Goal: Transaction & Acquisition: Obtain resource

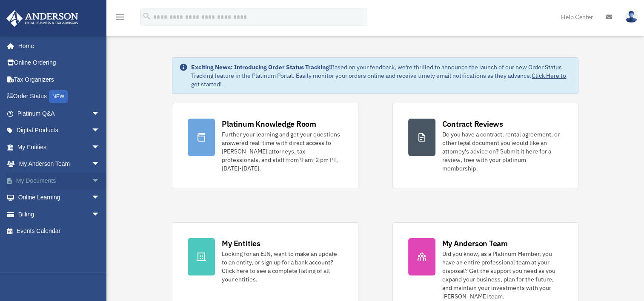
click at [91, 178] on span "arrow_drop_down" at bounding box center [99, 180] width 17 height 17
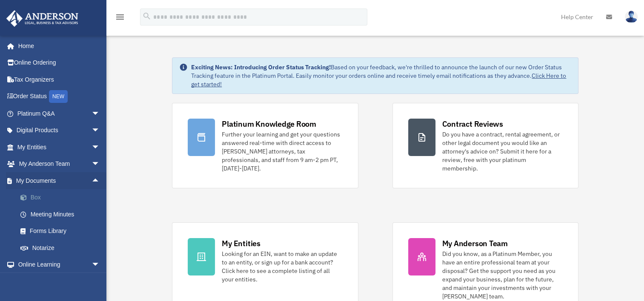
click at [37, 196] on link "Box" at bounding box center [62, 197] width 101 height 17
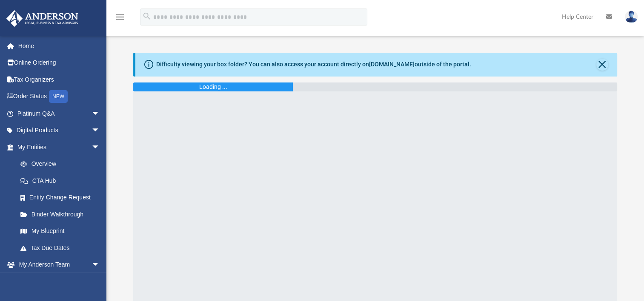
scroll to position [187, 477]
click div "[DATE] by [PERSON_NAME]"
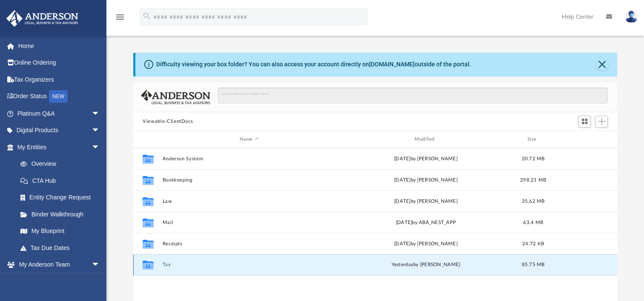
click at [167, 264] on button "Tax" at bounding box center [249, 265] width 173 height 6
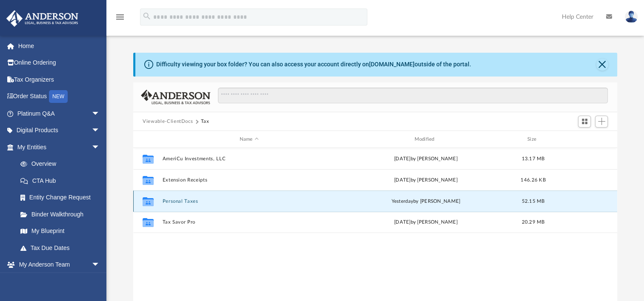
click at [186, 202] on button "Personal Taxes" at bounding box center [249, 202] width 173 height 6
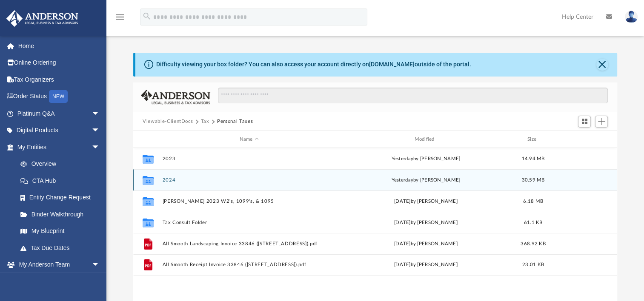
click at [168, 179] on button "2024" at bounding box center [249, 180] width 173 height 6
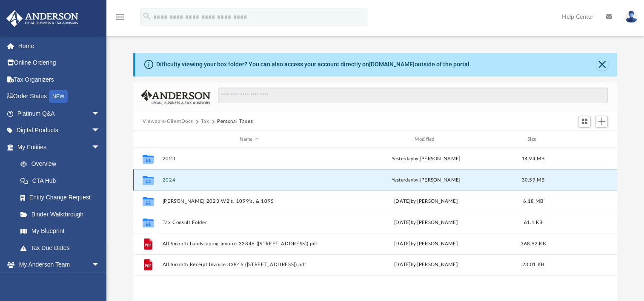
click at [168, 179] on button "2024" at bounding box center [249, 180] width 173 height 6
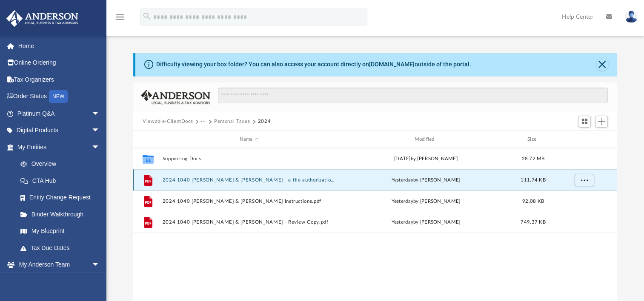
click at [211, 180] on button "2024 1040 Cosner, Steven & Campos, Barbara - e-file authorization - please sign…" at bounding box center [249, 180] width 173 height 6
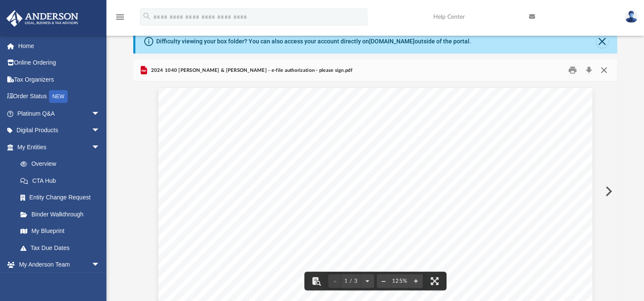
click at [604, 68] on button "Close" at bounding box center [603, 70] width 15 height 13
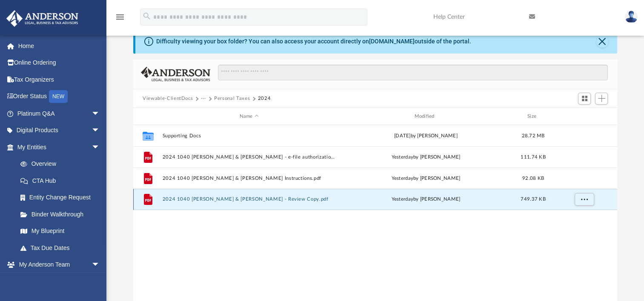
click at [225, 199] on button "2024 1040 Cosner, Steven & Campos, Barbara - Review Copy.pdf" at bounding box center [249, 200] width 173 height 6
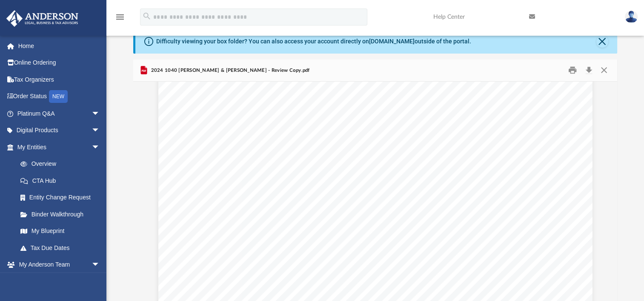
scroll to position [13818, 0]
click at [376, 191] on div "Department of the Treasury Internal Revenue Service Attachment Sequence No. 421…" at bounding box center [375, 81] width 434 height 562
click at [589, 67] on button "Download" at bounding box center [588, 70] width 15 height 13
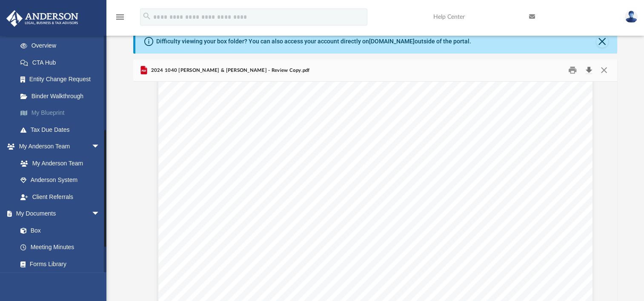
scroll to position [237, 0]
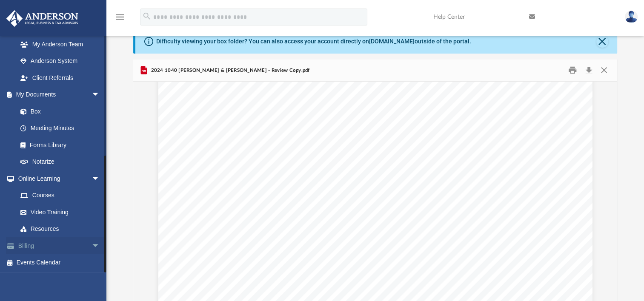
click at [91, 244] on span "arrow_drop_down" at bounding box center [99, 245] width 17 height 17
click at [44, 266] on link "$ Open Invoices" at bounding box center [62, 262] width 101 height 17
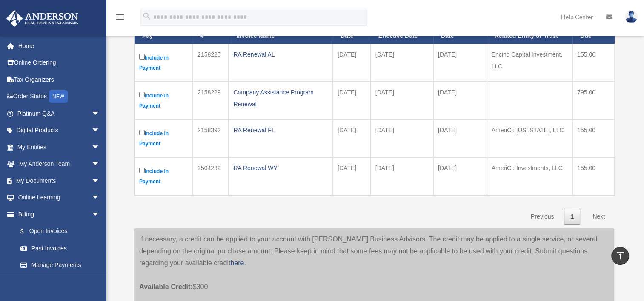
scroll to position [128, 0]
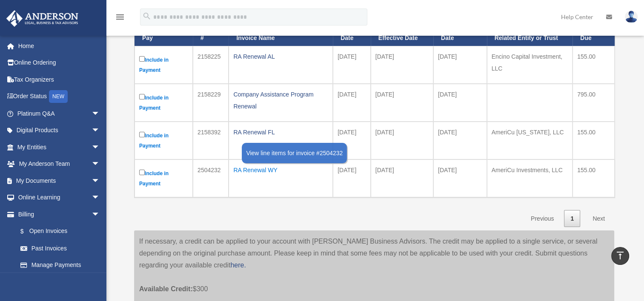
click at [249, 169] on div "RA Renewal WY" at bounding box center [280, 170] width 95 height 12
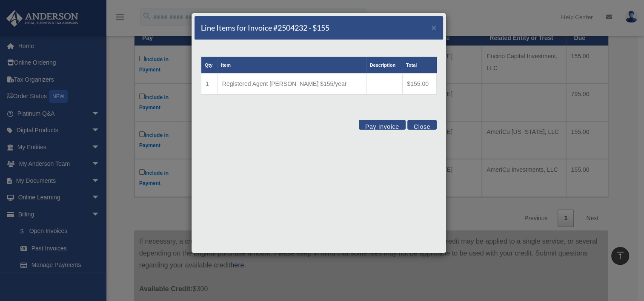
click at [381, 126] on button "Pay Invoice" at bounding box center [382, 125] width 47 height 10
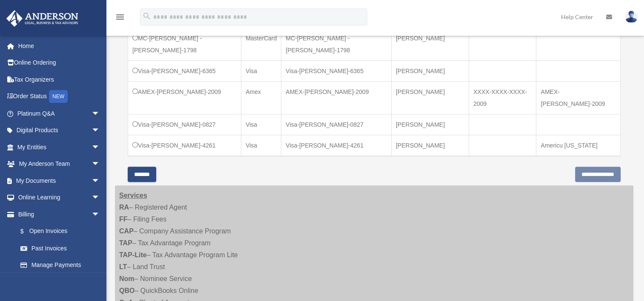
scroll to position [365, 0]
click at [154, 168] on input "*******" at bounding box center [142, 175] width 29 height 15
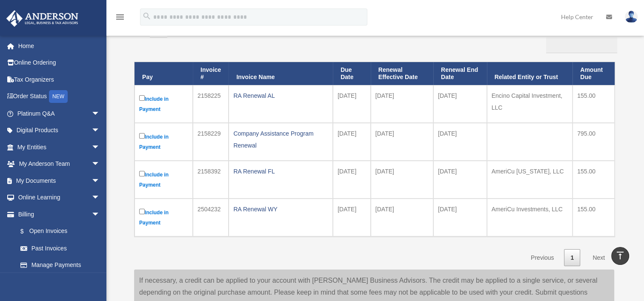
scroll to position [86, 0]
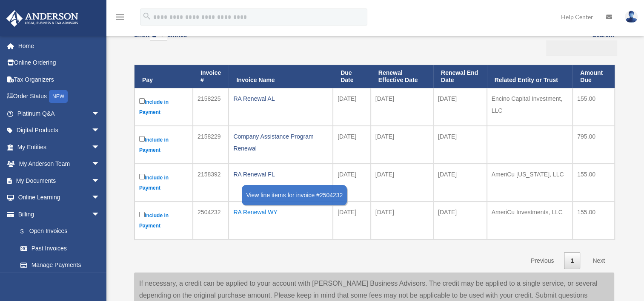
click at [262, 212] on div "RA Renewal WY" at bounding box center [280, 212] width 95 height 12
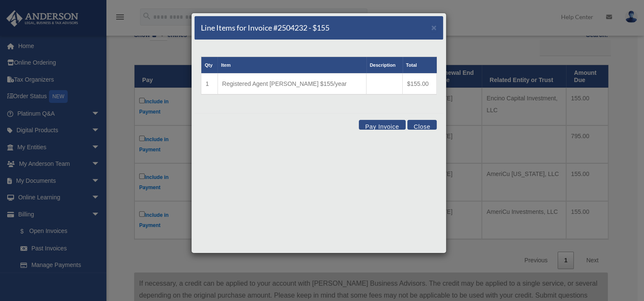
click at [423, 123] on button "Close" at bounding box center [421, 125] width 29 height 10
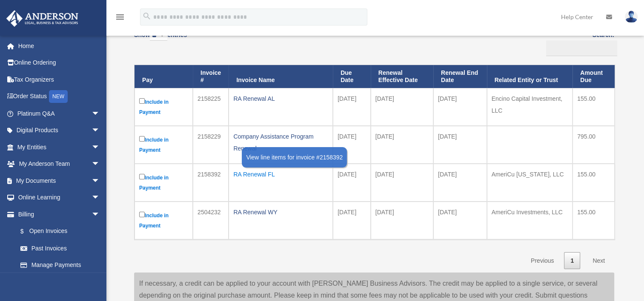
click at [251, 176] on div "RA Renewal FL" at bounding box center [280, 174] width 95 height 12
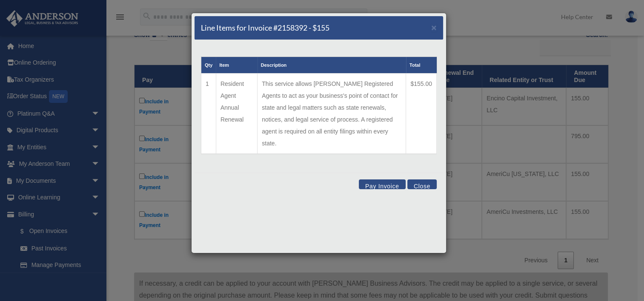
click at [385, 180] on button "Pay Invoice" at bounding box center [382, 185] width 47 height 10
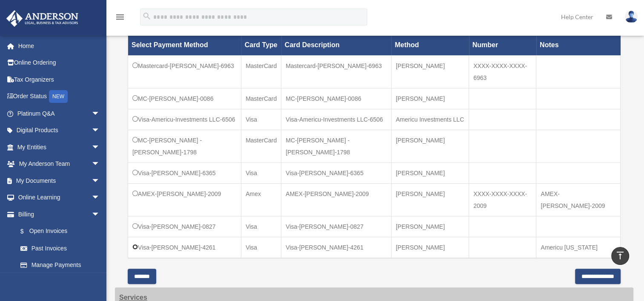
scroll to position [272, 0]
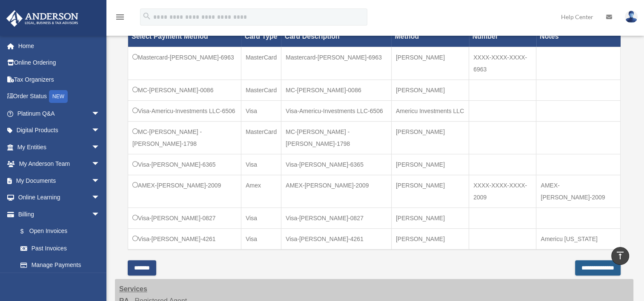
click at [597, 260] on input "**********" at bounding box center [598, 267] width 46 height 15
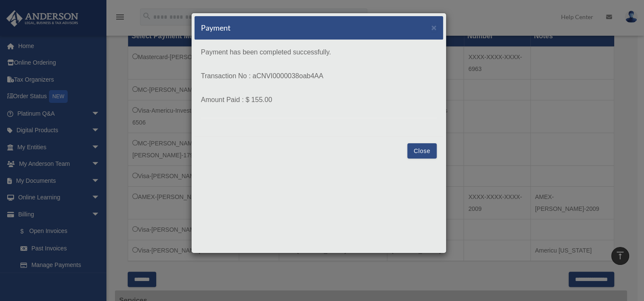
click at [421, 151] on button "Close" at bounding box center [421, 150] width 29 height 15
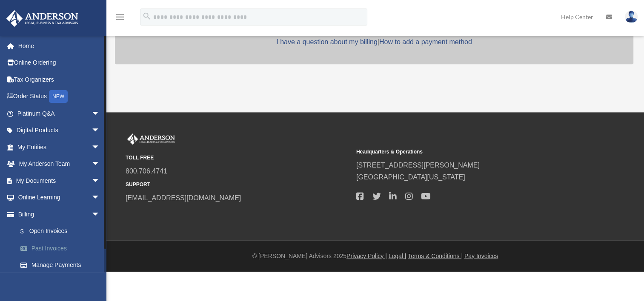
scroll to position [272, 0]
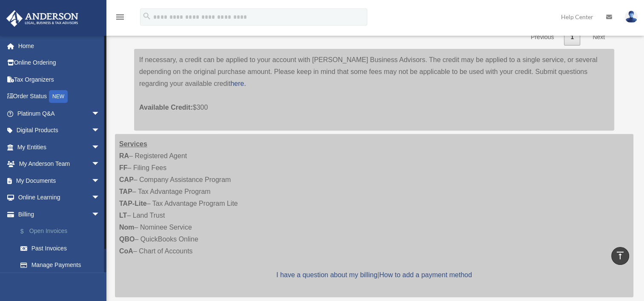
click at [57, 231] on link "$ Open Invoices" at bounding box center [62, 231] width 101 height 17
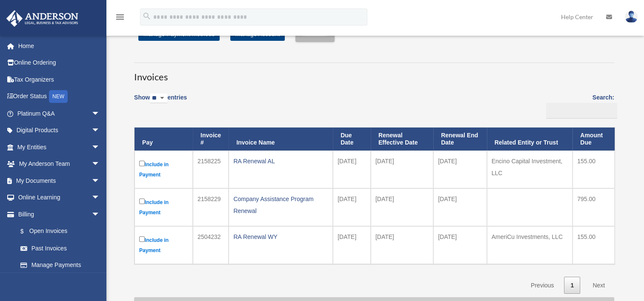
scroll to position [35, 0]
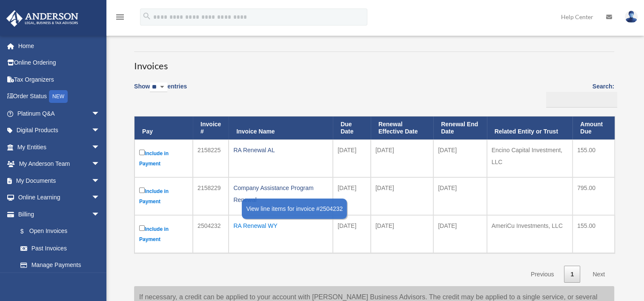
click at [271, 223] on div "RA Renewal WY" at bounding box center [280, 226] width 95 height 12
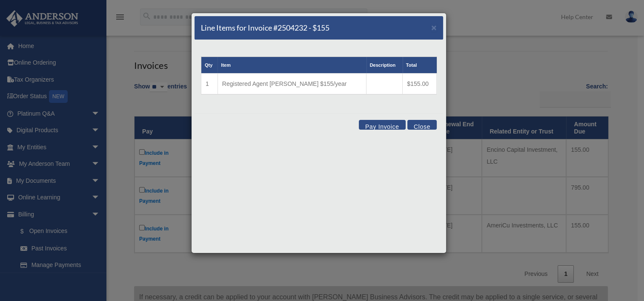
click at [382, 125] on button "Pay Invoice" at bounding box center [382, 125] width 47 height 10
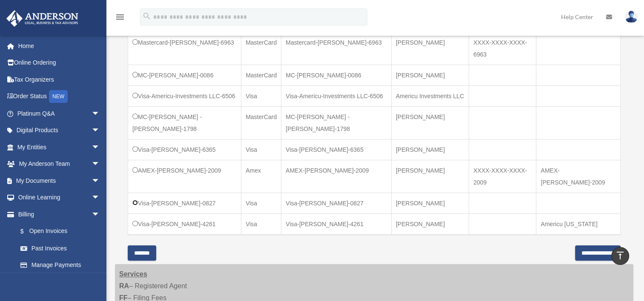
scroll to position [291, 0]
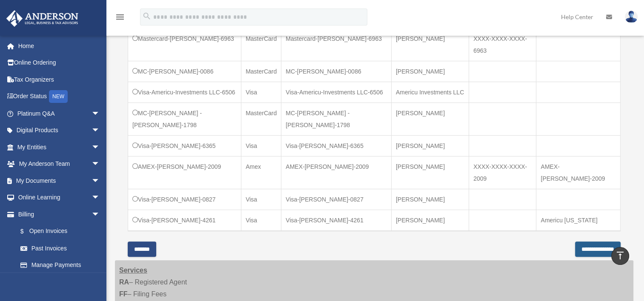
click at [585, 242] on input "**********" at bounding box center [598, 249] width 46 height 15
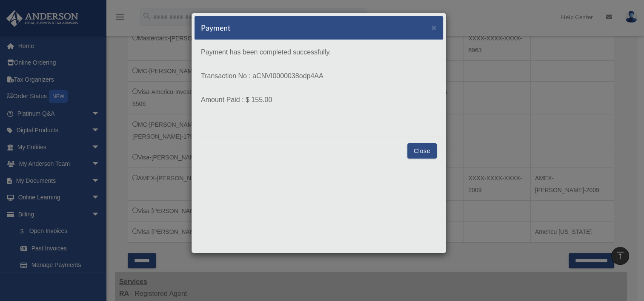
click at [422, 150] on button "Close" at bounding box center [421, 150] width 29 height 15
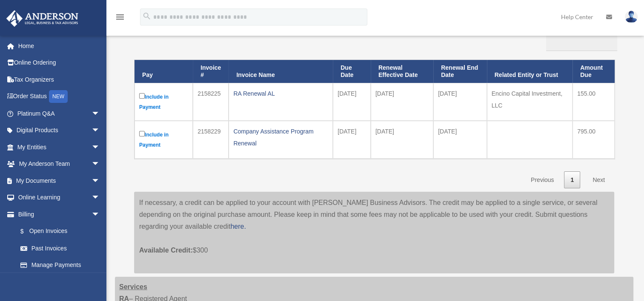
scroll to position [94, 0]
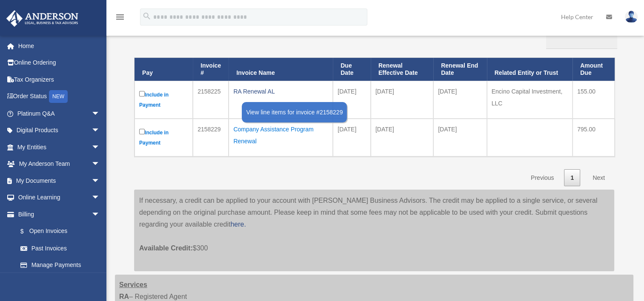
click at [279, 129] on div "Company Assistance Program Renewal" at bounding box center [280, 135] width 95 height 24
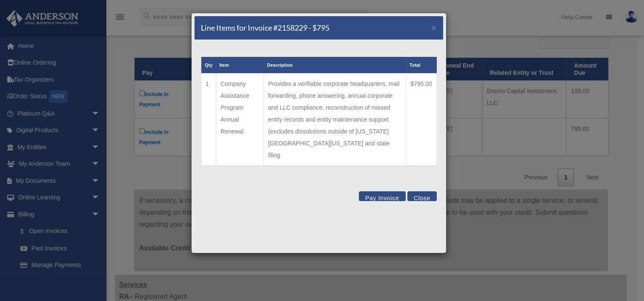
click at [384, 191] on button "Pay Invoice" at bounding box center [382, 196] width 47 height 10
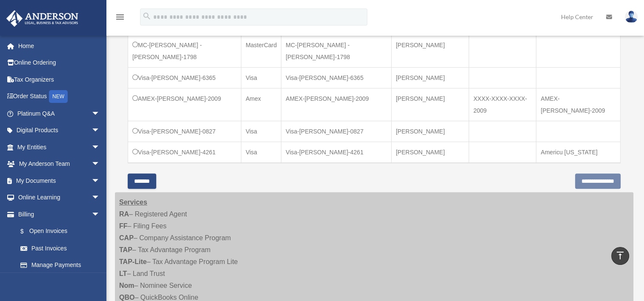
scroll to position [344, 0]
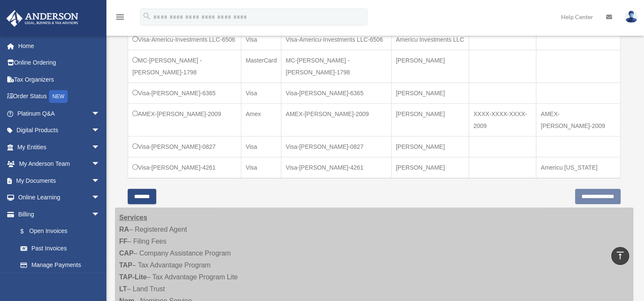
click at [134, 136] on td "Visa-[PERSON_NAME]-0827" at bounding box center [184, 146] width 113 height 21
click at [589, 189] on input "**********" at bounding box center [598, 196] width 46 height 15
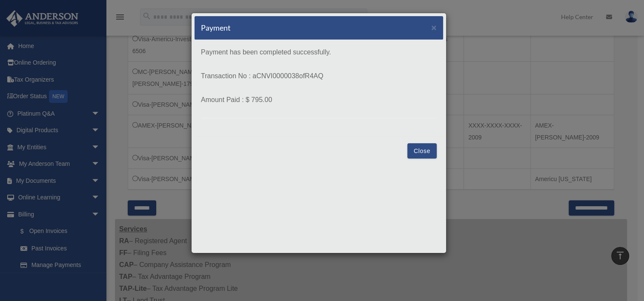
click at [422, 150] on button "Close" at bounding box center [421, 150] width 29 height 15
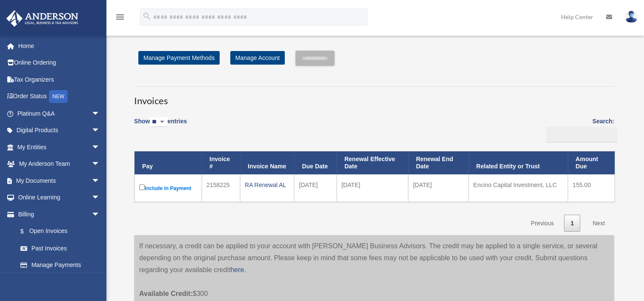
click at [174, 186] on label "Include in Payment" at bounding box center [168, 188] width 58 height 11
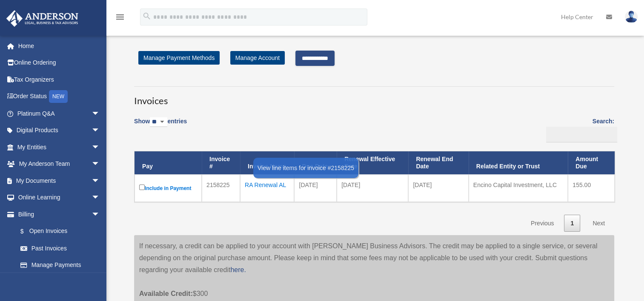
click at [266, 184] on div "RA Renewal AL" at bounding box center [267, 185] width 45 height 12
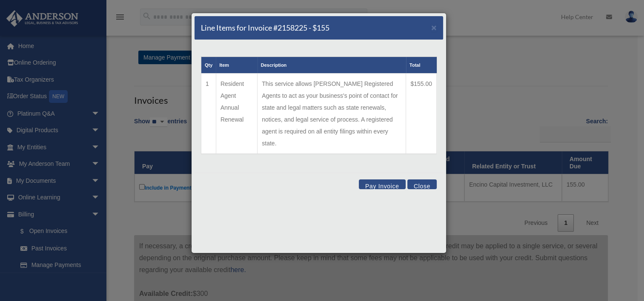
click at [380, 180] on button "Pay Invoice" at bounding box center [382, 185] width 47 height 10
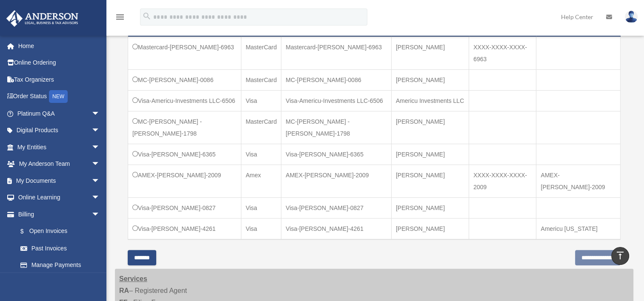
scroll to position [287, 0]
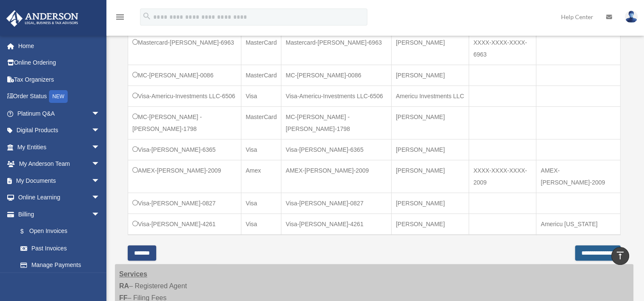
click at [590, 246] on input "**********" at bounding box center [598, 253] width 46 height 15
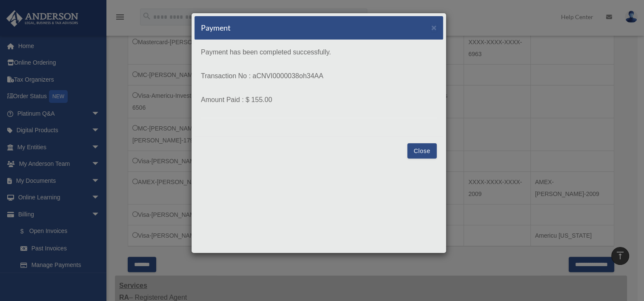
click at [421, 150] on button "Close" at bounding box center [421, 150] width 29 height 15
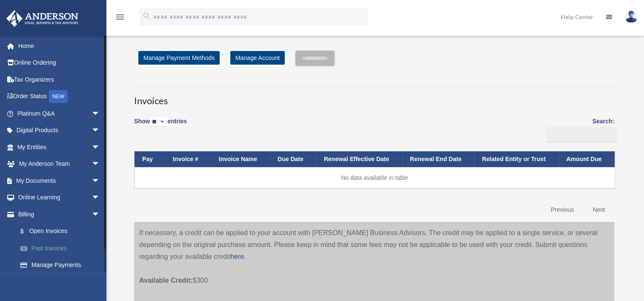
click at [48, 248] on link "Past Invoices" at bounding box center [62, 248] width 101 height 17
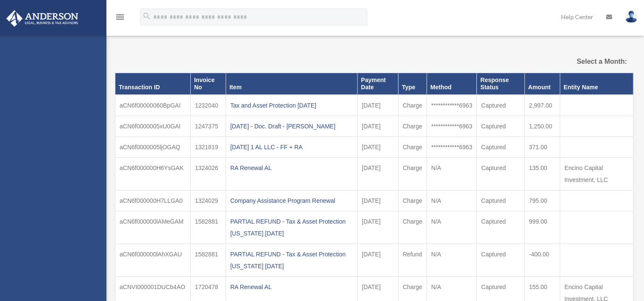
select select
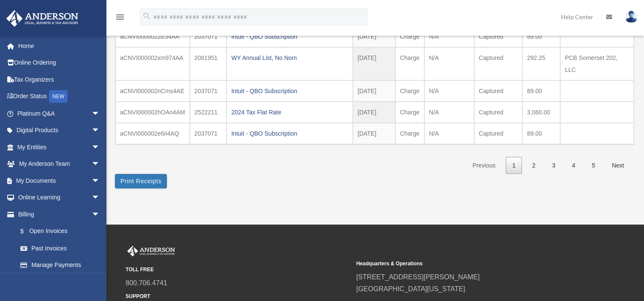
scroll to position [243, 0]
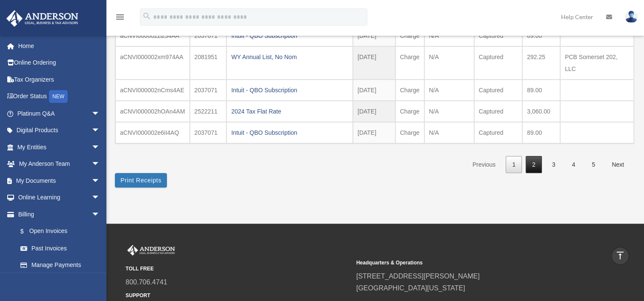
click at [531, 156] on link "2" at bounding box center [533, 164] width 16 height 17
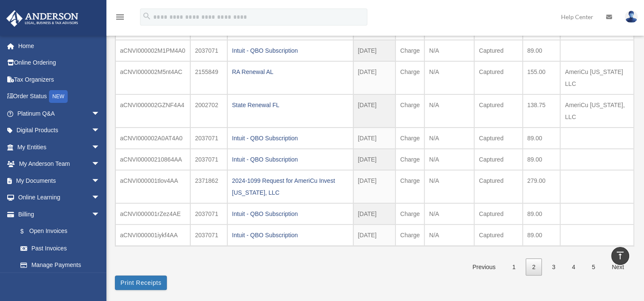
scroll to position [140, 0]
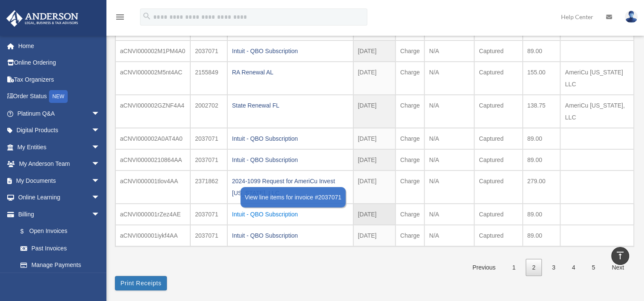
click at [264, 208] on div "Intuit - QBO Subscription" at bounding box center [290, 214] width 117 height 12
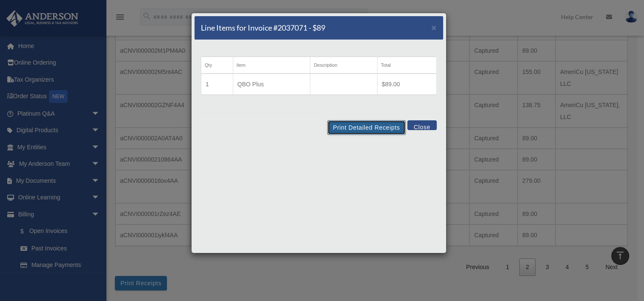
click at [362, 126] on button "Print Detailed Receipts" at bounding box center [366, 127] width 78 height 14
click at [421, 124] on button "Close" at bounding box center [421, 125] width 29 height 10
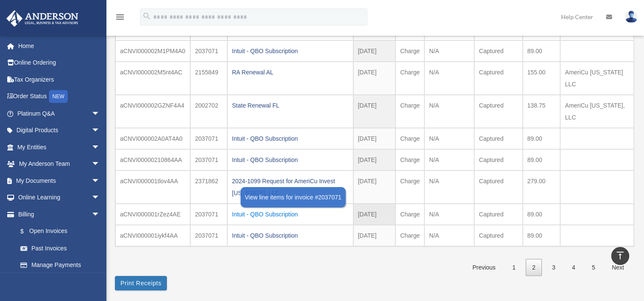
click at [254, 208] on div "Intuit - QBO Subscription" at bounding box center [290, 214] width 117 height 12
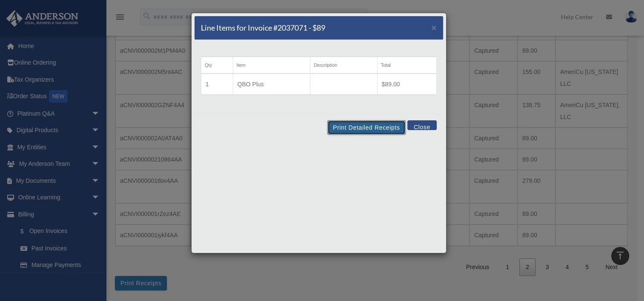
click at [368, 126] on button "Print Detailed Receipts" at bounding box center [366, 127] width 78 height 14
click at [425, 126] on button "Close" at bounding box center [421, 125] width 29 height 10
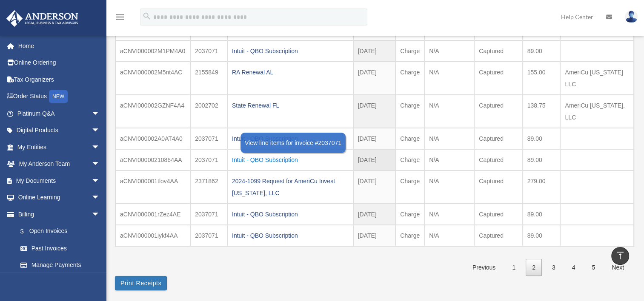
click at [278, 154] on div "Intuit - QBO Subscription" at bounding box center [290, 160] width 117 height 12
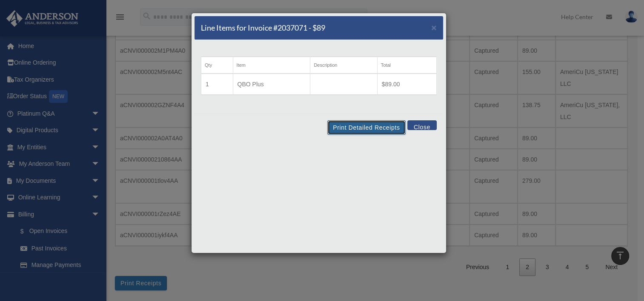
click at [366, 126] on button "Print Detailed Receipts" at bounding box center [366, 127] width 78 height 14
click at [420, 124] on button "Close" at bounding box center [421, 125] width 29 height 10
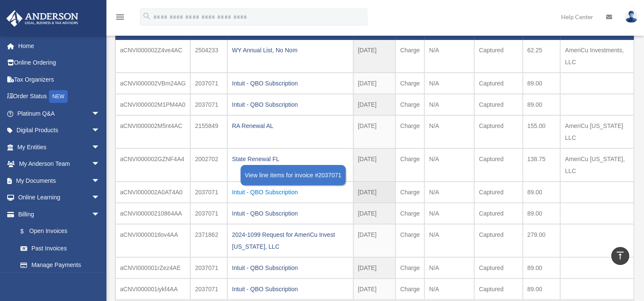
scroll to position [83, 0]
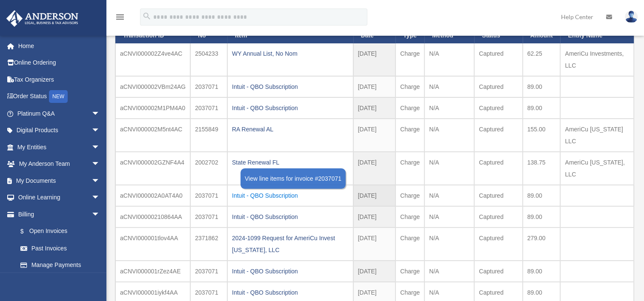
click at [271, 190] on div "Intuit - QBO Subscription" at bounding box center [290, 196] width 117 height 12
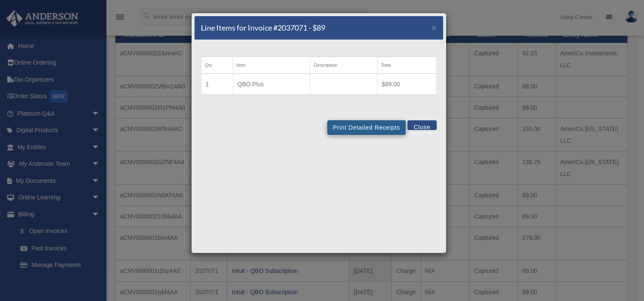
click at [370, 89] on td at bounding box center [343, 84] width 67 height 21
click at [366, 127] on button "Print Detailed Receipts" at bounding box center [366, 127] width 78 height 14
click at [420, 124] on button "Close" at bounding box center [421, 125] width 29 height 10
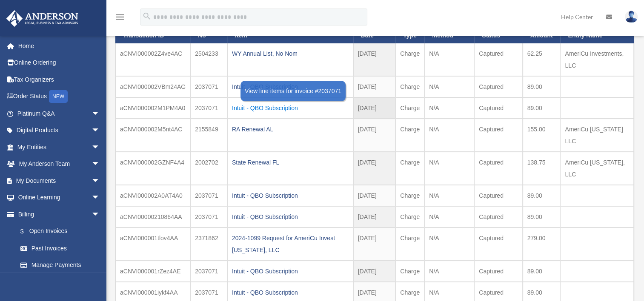
click at [251, 106] on div "Intuit - QBO Subscription" at bounding box center [290, 108] width 117 height 12
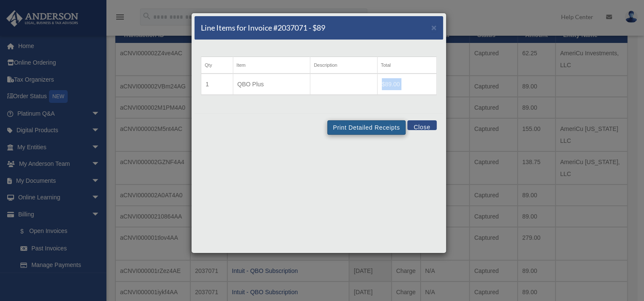
drag, startPoint x: 364, startPoint y: 90, endPoint x: 363, endPoint y: 124, distance: 34.5
click at [363, 124] on div "Line Items for Invoice #2037071 - $89 × Qty Item Description Total 1 QBO Plus $…" at bounding box center [318, 133] width 255 height 241
click at [363, 124] on button "Print Detailed Receipts" at bounding box center [366, 127] width 78 height 14
click at [420, 126] on button "Close" at bounding box center [421, 125] width 29 height 10
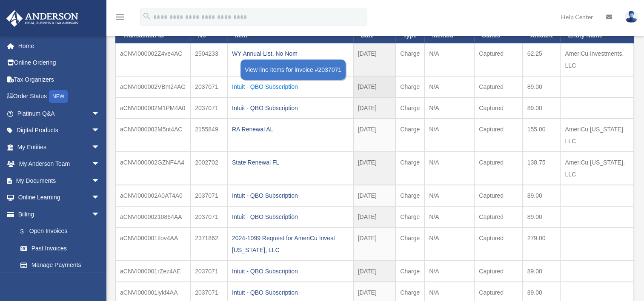
click at [259, 87] on div "Intuit - QBO Subscription" at bounding box center [290, 87] width 117 height 12
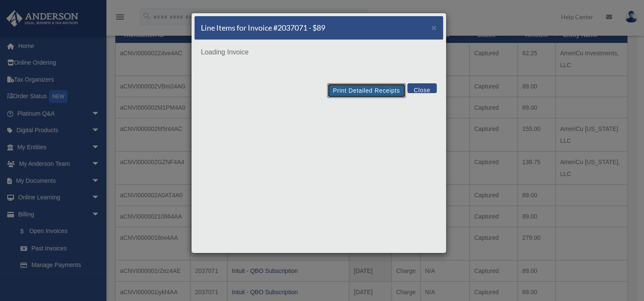
click at [369, 93] on div "Line Items for Invoice #2037071 - $89 × Loading Invoice Print Detailed Receipts…" at bounding box center [318, 133] width 255 height 241
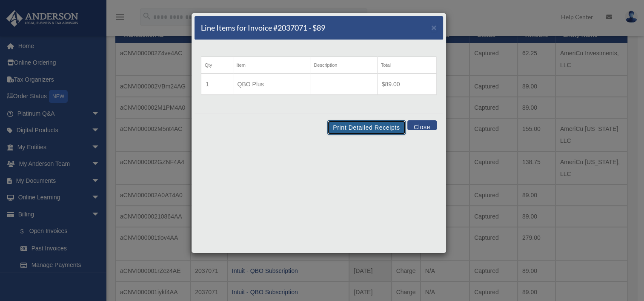
click at [370, 124] on button "Print Detailed Receipts" at bounding box center [366, 127] width 78 height 14
click at [420, 128] on button "Close" at bounding box center [421, 125] width 29 height 10
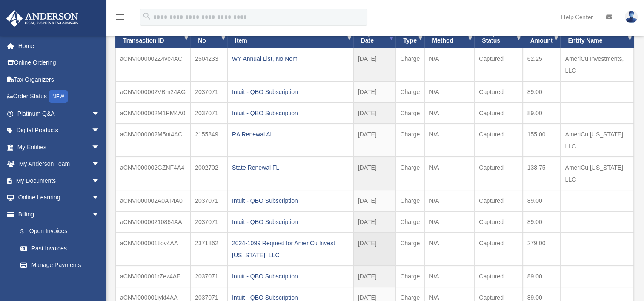
scroll to position [79, 0]
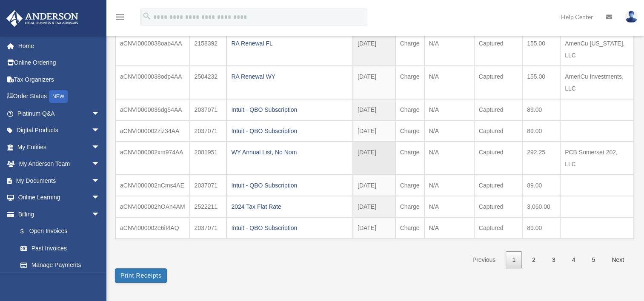
scroll to position [148, 0]
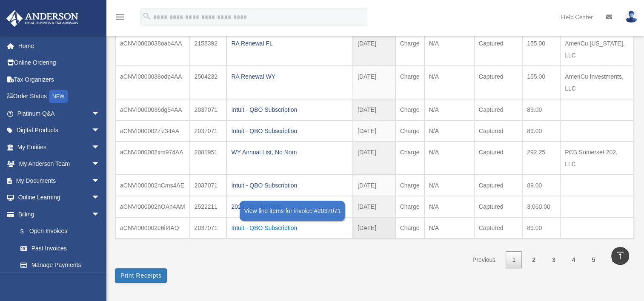
click at [253, 222] on div "Intuit - QBO Subscription" at bounding box center [289, 228] width 117 height 12
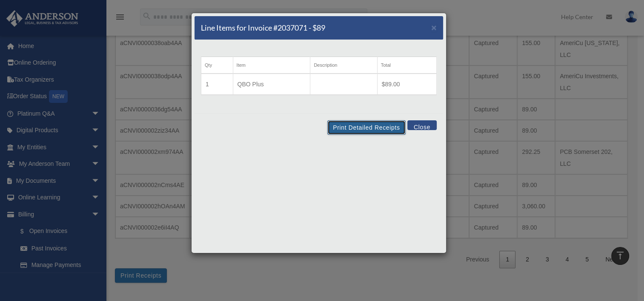
click at [368, 129] on button "Print Detailed Receipts" at bounding box center [366, 127] width 78 height 14
click at [421, 126] on button "Close" at bounding box center [421, 125] width 29 height 10
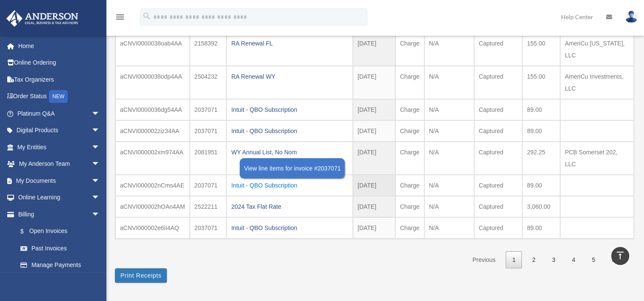
click at [271, 180] on div "Intuit - QBO Subscription" at bounding box center [289, 186] width 117 height 12
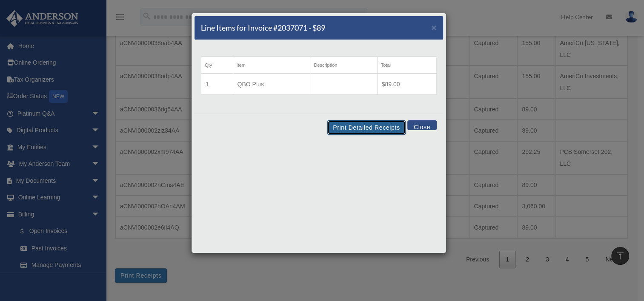
click at [366, 123] on button "Print Detailed Receipts" at bounding box center [366, 127] width 78 height 14
click at [422, 126] on button "Close" at bounding box center [421, 125] width 29 height 10
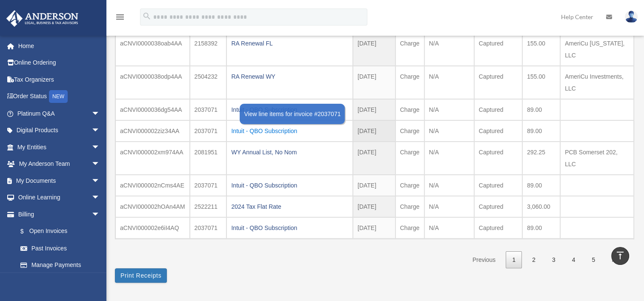
click at [265, 125] on div "Intuit - QBO Subscription" at bounding box center [289, 131] width 117 height 12
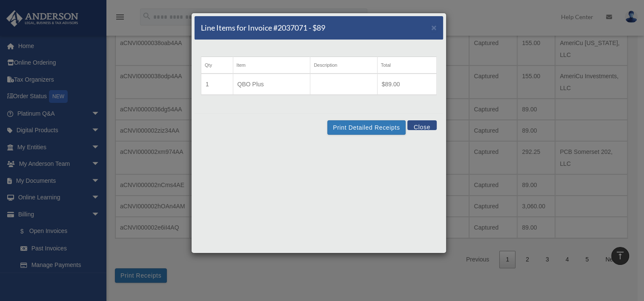
click at [423, 126] on button "Close" at bounding box center [421, 125] width 29 height 10
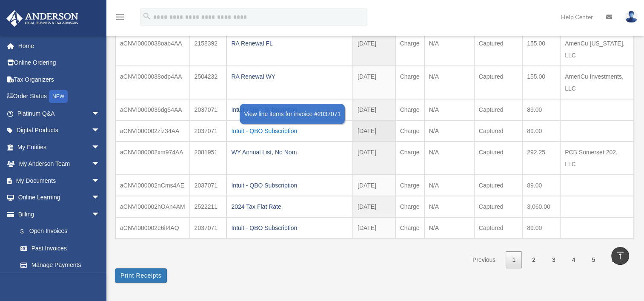
click at [277, 125] on div "Intuit - QBO Subscription" at bounding box center [289, 131] width 117 height 12
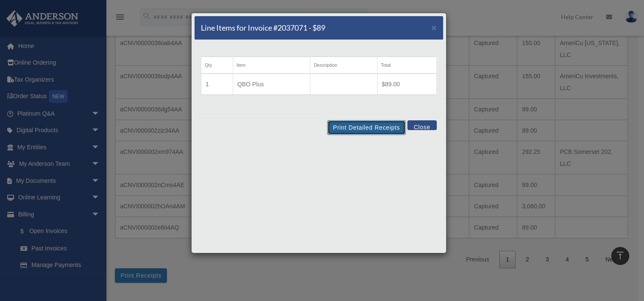
click at [362, 128] on button "Print Detailed Receipts" at bounding box center [366, 127] width 78 height 14
click at [421, 123] on button "Close" at bounding box center [421, 125] width 29 height 10
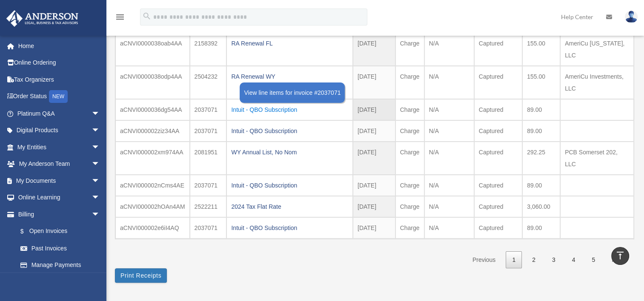
click at [271, 104] on div "Intuit - QBO Subscription" at bounding box center [289, 110] width 117 height 12
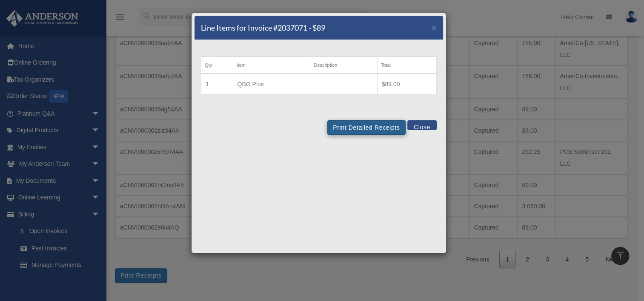
click at [394, 87] on td "$89.00" at bounding box center [406, 84] width 59 height 21
click at [368, 123] on button "Print Detailed Receipts" at bounding box center [366, 127] width 78 height 14
click at [421, 124] on button "Close" at bounding box center [421, 125] width 29 height 10
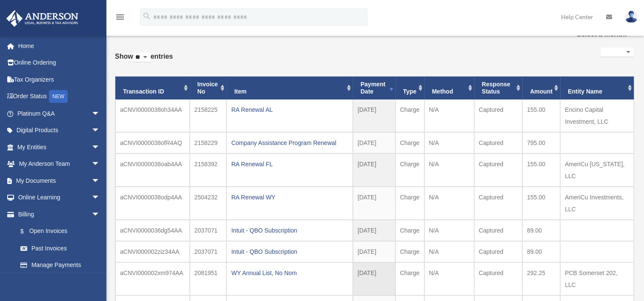
scroll to position [28, 0]
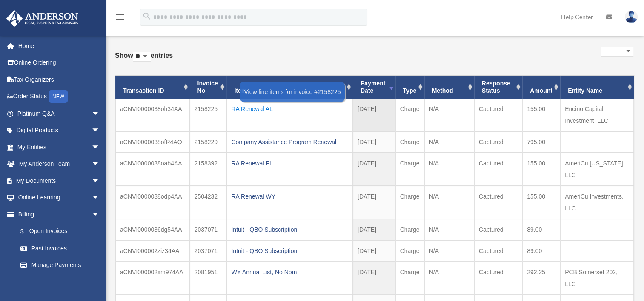
click at [258, 107] on div "RA Renewal AL" at bounding box center [289, 109] width 117 height 12
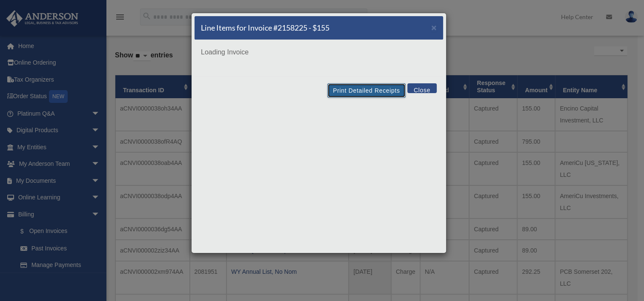
click at [367, 94] on div "Line Items for Invoice #2158225 - $155 × Loading Invoice Print Detailed Receipt…" at bounding box center [318, 133] width 255 height 241
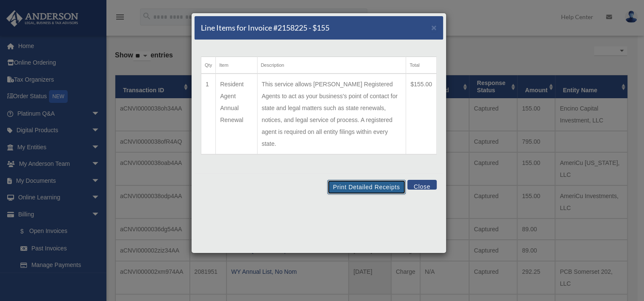
click at [377, 180] on button "Print Detailed Receipts" at bounding box center [366, 187] width 78 height 14
click at [423, 180] on button "Close" at bounding box center [421, 185] width 29 height 10
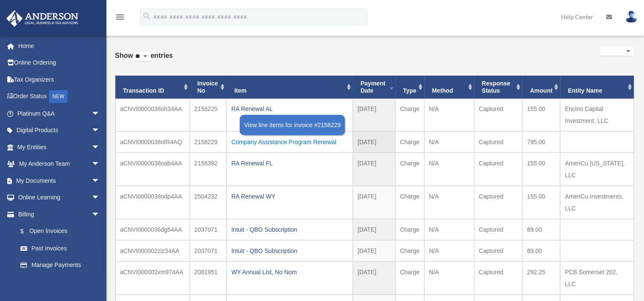
click at [268, 138] on div "Company Assistance Program Renewal" at bounding box center [289, 142] width 117 height 12
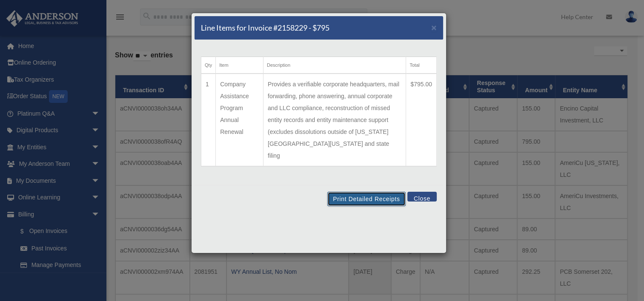
click at [370, 192] on button "Print Detailed Receipts" at bounding box center [366, 199] width 78 height 14
click at [423, 192] on button "Close" at bounding box center [421, 197] width 29 height 10
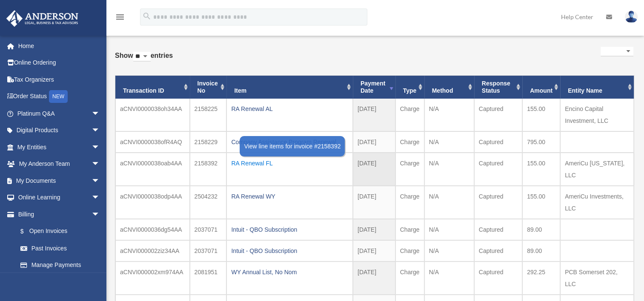
click at [254, 163] on div "RA Renewal FL" at bounding box center [289, 163] width 117 height 12
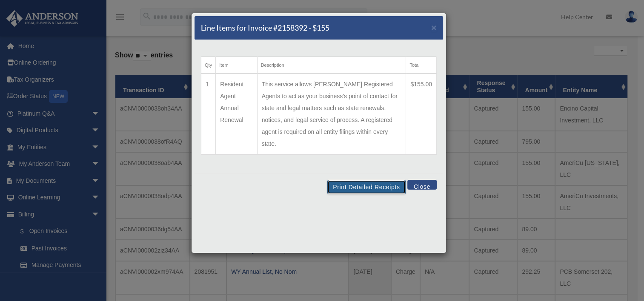
click at [367, 180] on button "Print Detailed Receipts" at bounding box center [366, 187] width 78 height 14
click at [424, 180] on button "Close" at bounding box center [421, 185] width 29 height 10
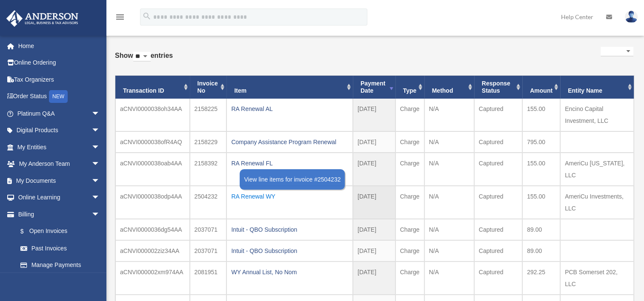
click at [252, 191] on div "RA Renewal WY" at bounding box center [289, 197] width 117 height 12
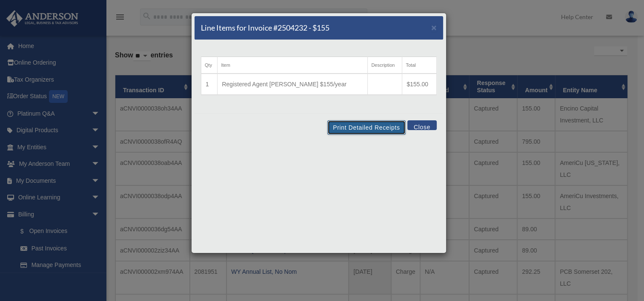
click at [364, 129] on button "Print Detailed Receipts" at bounding box center [366, 127] width 78 height 14
click at [420, 128] on button "Close" at bounding box center [421, 125] width 29 height 10
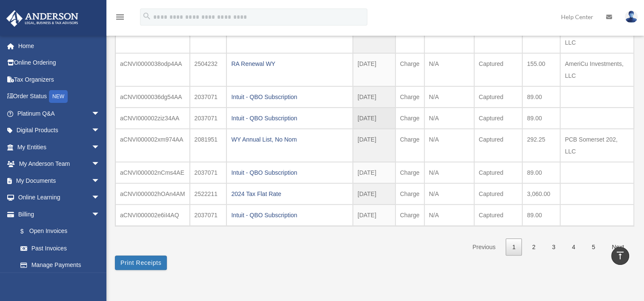
scroll to position [161, 0]
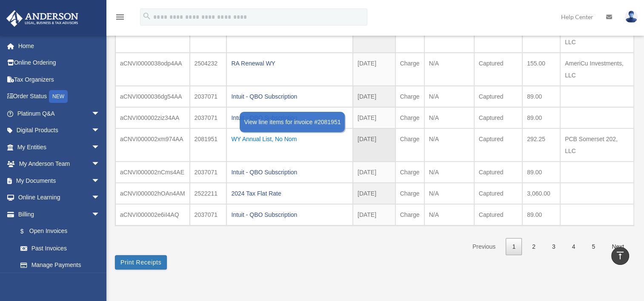
click at [260, 133] on div "WY Annual List, No Nom" at bounding box center [289, 139] width 117 height 12
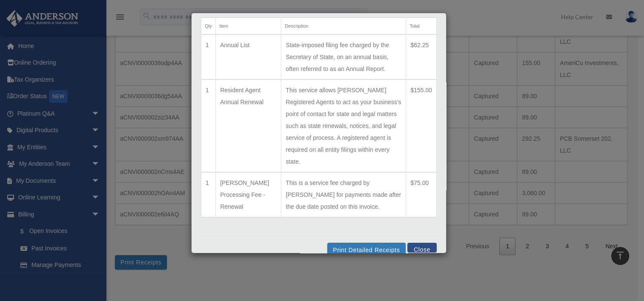
scroll to position [39, 0]
click at [361, 243] on button "Print Detailed Receipts" at bounding box center [366, 250] width 78 height 14
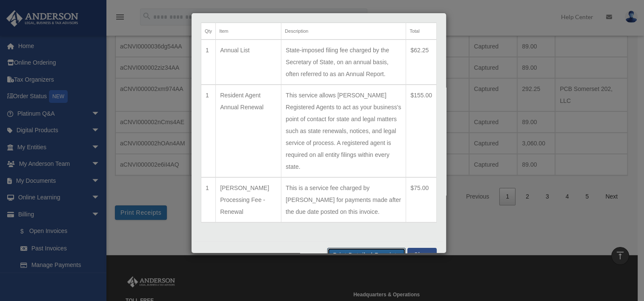
scroll to position [37, 0]
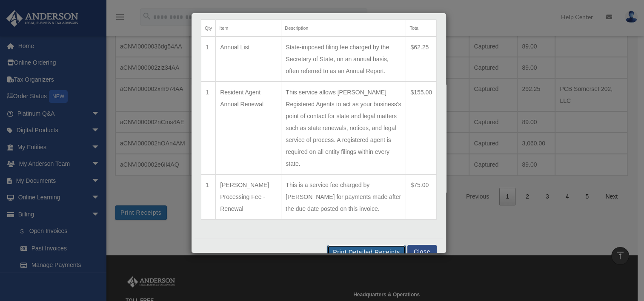
click at [367, 245] on button "Print Detailed Receipts" at bounding box center [366, 252] width 78 height 14
click at [409, 245] on button "Close" at bounding box center [421, 250] width 29 height 10
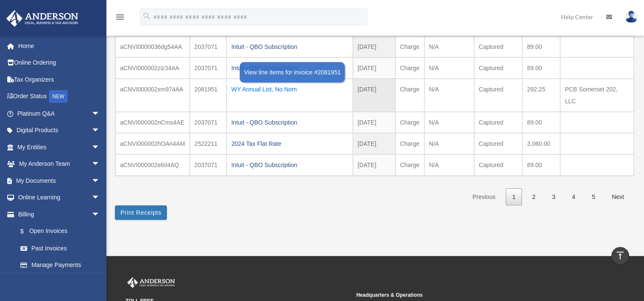
click at [255, 83] on div "WY Annual List, No Nom" at bounding box center [289, 89] width 117 height 12
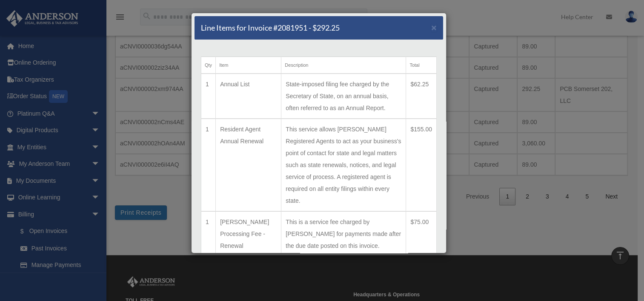
click at [376, 90] on td "State-imposed filing fee charged by the Secretary of State, on an annual basis,…" at bounding box center [343, 96] width 125 height 45
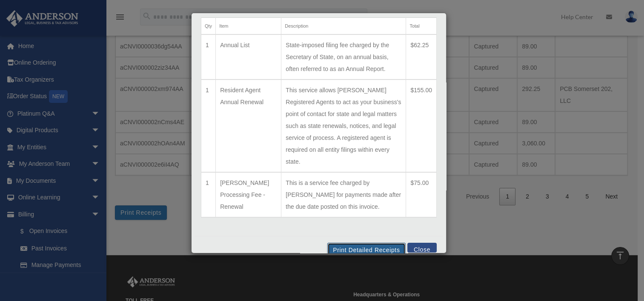
click at [365, 243] on button "Print Detailed Receipts" at bounding box center [366, 250] width 78 height 14
click at [418, 243] on button "Close" at bounding box center [421, 248] width 29 height 10
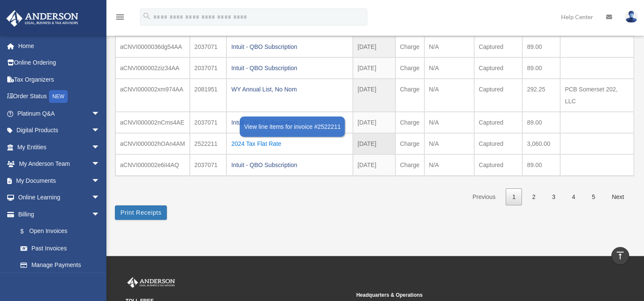
click at [266, 138] on div "2024 Tax Flat Rate" at bounding box center [289, 144] width 117 height 12
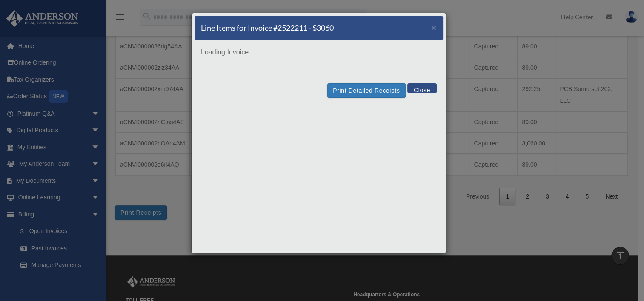
scroll to position [0, 0]
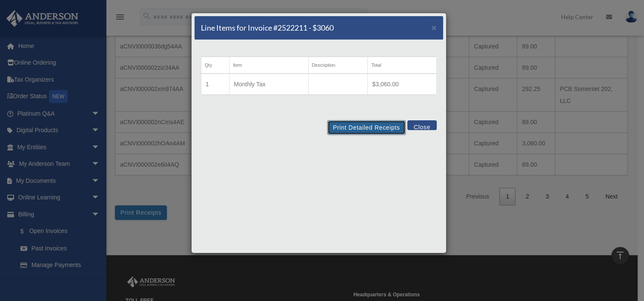
click at [368, 126] on button "Print Detailed Receipts" at bounding box center [366, 127] width 78 height 14
click at [424, 122] on button "Close" at bounding box center [421, 125] width 29 height 10
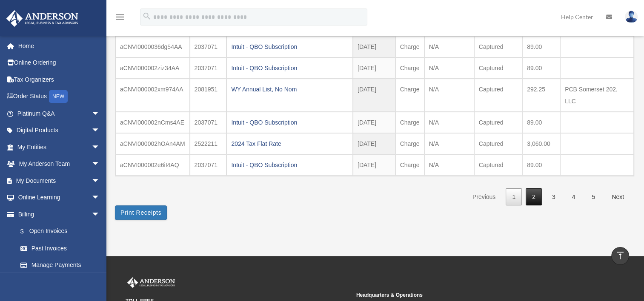
click at [533, 188] on link "2" at bounding box center [533, 196] width 16 height 17
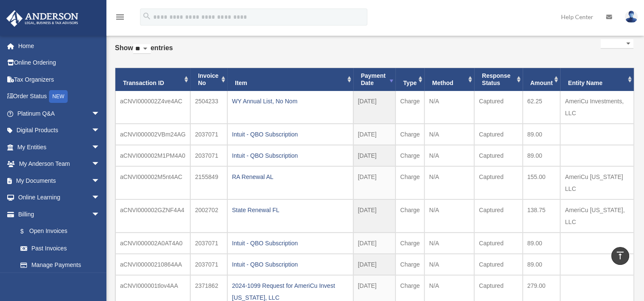
scroll to position [34, 0]
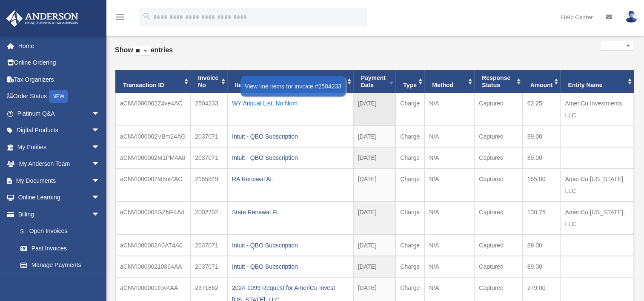
click at [268, 102] on div "WY Annual List, No Nom" at bounding box center [290, 103] width 117 height 12
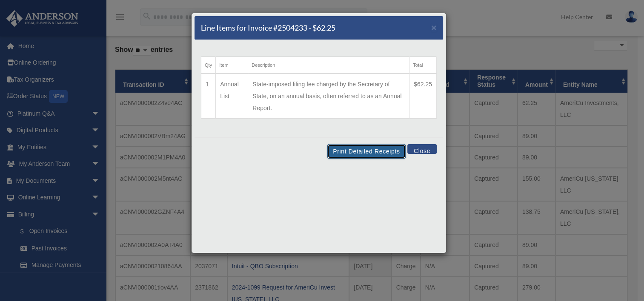
click at [362, 151] on button "Print Detailed Receipts" at bounding box center [366, 151] width 78 height 14
click at [419, 148] on button "Close" at bounding box center [421, 149] width 29 height 10
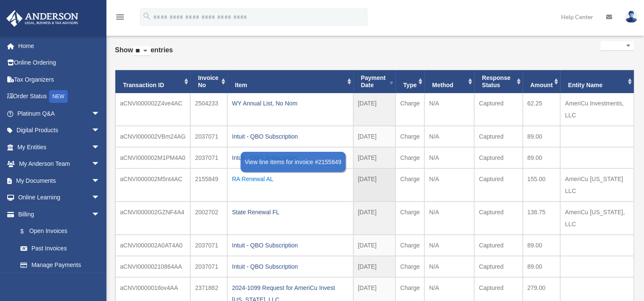
click at [259, 178] on div "RA Renewal AL" at bounding box center [290, 179] width 117 height 12
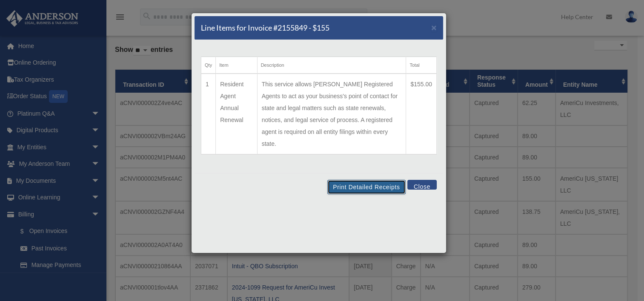
click at [366, 180] on button "Print Detailed Receipts" at bounding box center [366, 187] width 78 height 14
click at [423, 180] on button "Close" at bounding box center [421, 185] width 29 height 10
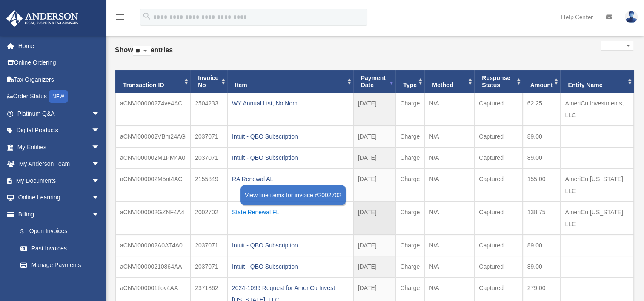
click at [260, 206] on div "State Renewal FL" at bounding box center [290, 212] width 117 height 12
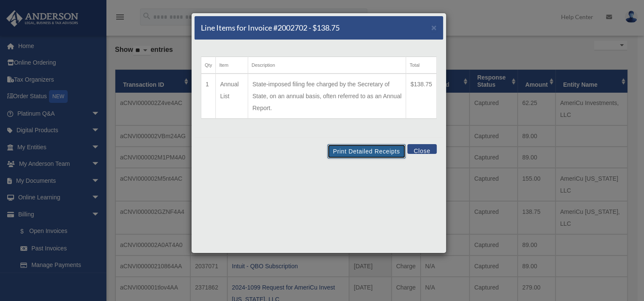
click at [372, 150] on button "Print Detailed Receipts" at bounding box center [366, 151] width 78 height 14
click at [422, 151] on button "Close" at bounding box center [421, 149] width 29 height 10
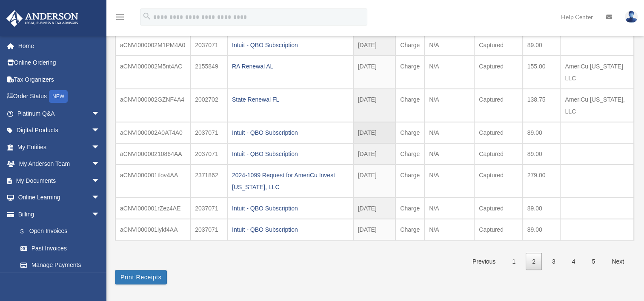
scroll to position [150, 0]
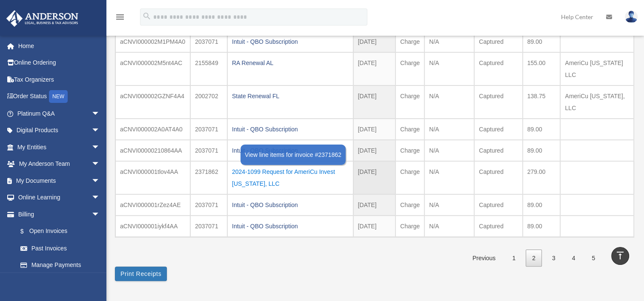
click at [279, 166] on div "2024-1099 Request for AmeriCu Invest [US_STATE], LLC" at bounding box center [290, 178] width 117 height 24
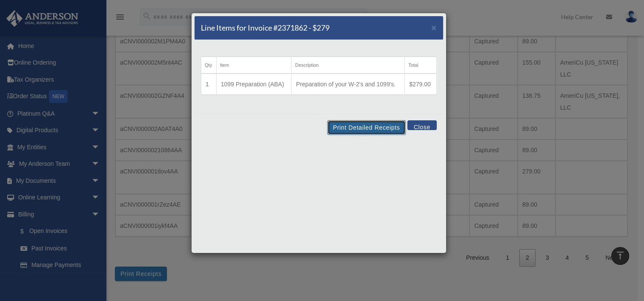
click at [369, 126] on button "Print Detailed Receipts" at bounding box center [366, 127] width 78 height 14
click at [423, 126] on button "Close" at bounding box center [421, 125] width 29 height 10
